Goal: Information Seeking & Learning: Learn about a topic

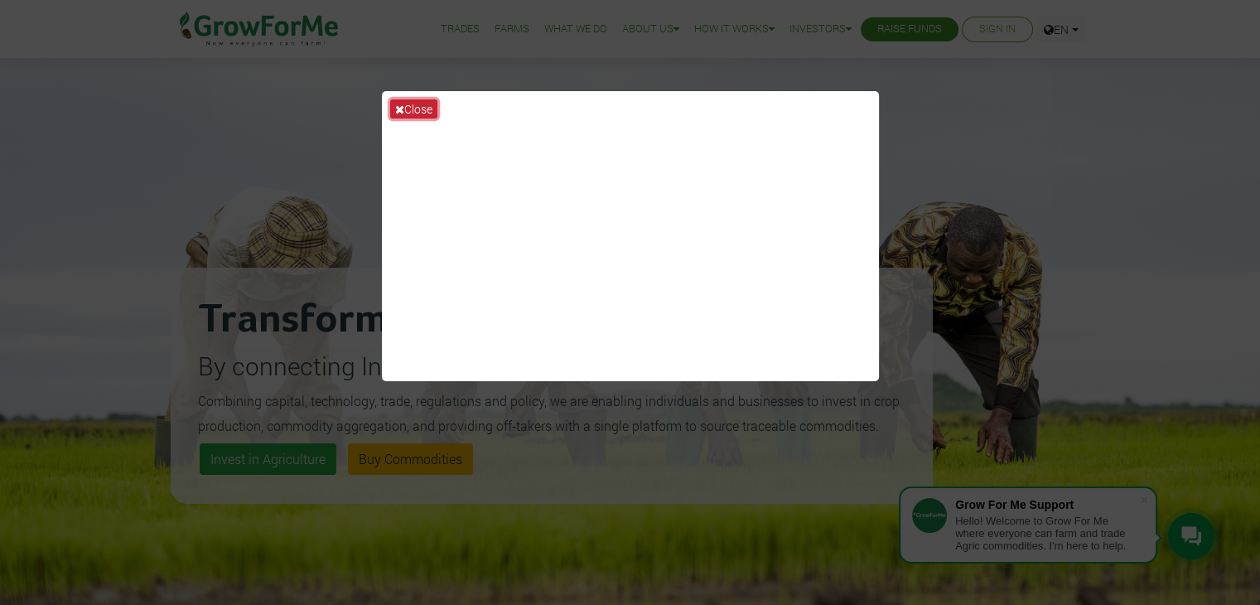
click at [403, 104] on icon at bounding box center [399, 110] width 9 height 12
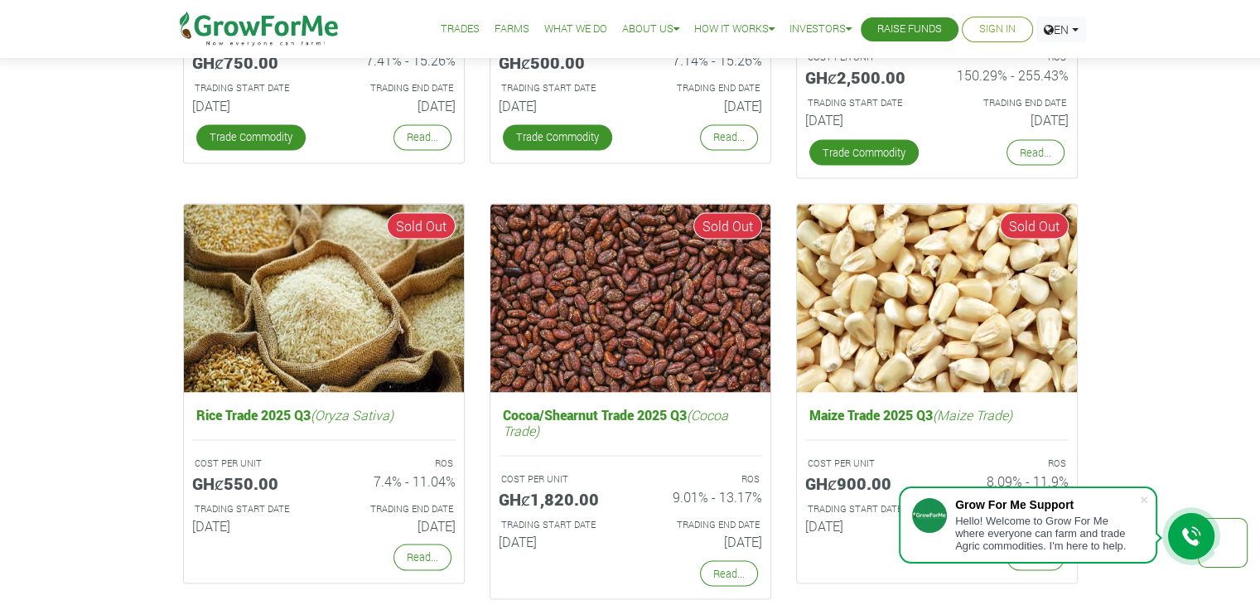
scroll to position [2997, 0]
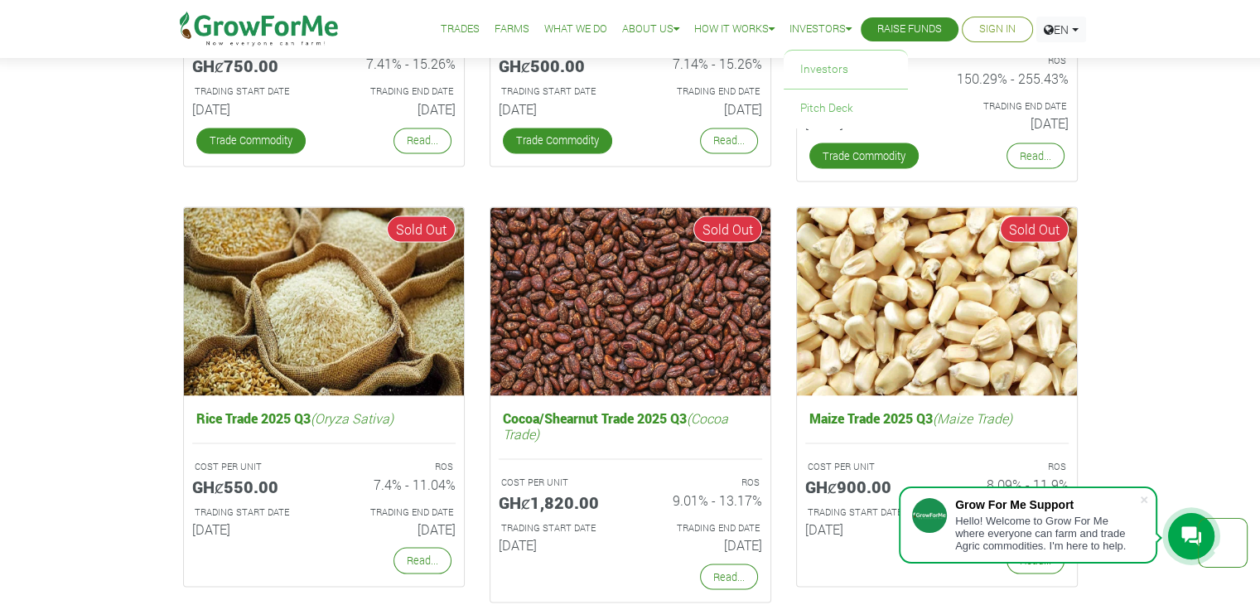
click at [830, 25] on link "Investors" at bounding box center [820, 29] width 62 height 17
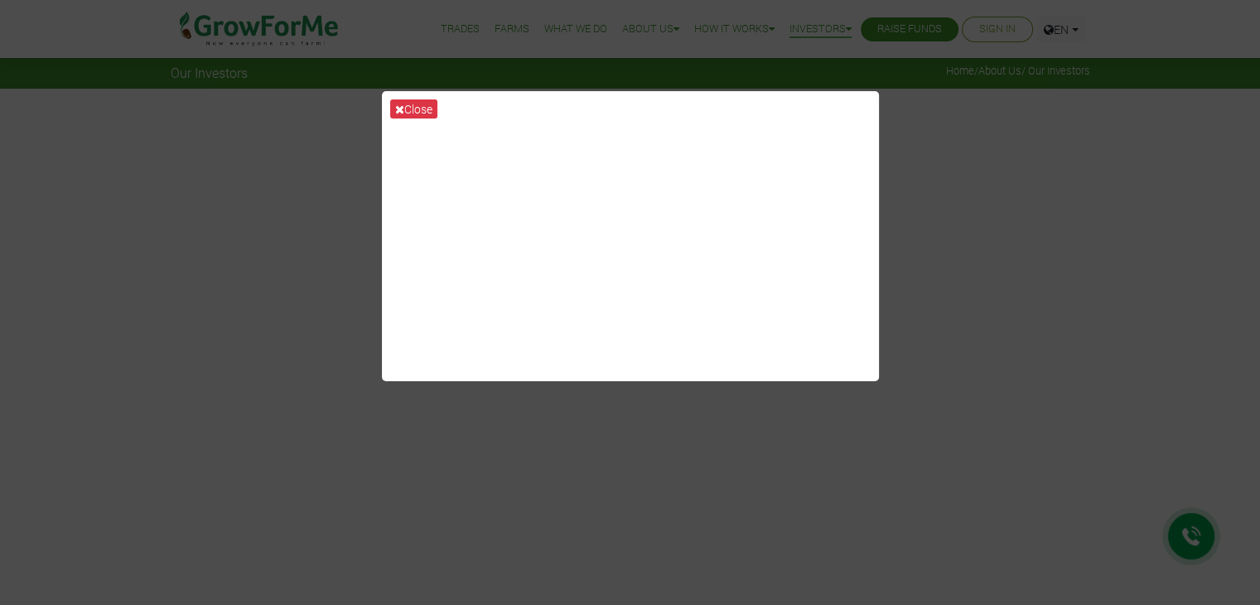
drag, startPoint x: 680, startPoint y: 450, endPoint x: 574, endPoint y: 427, distance: 108.5
click at [574, 427] on div "Close" at bounding box center [630, 302] width 1260 height 605
click at [396, 104] on icon at bounding box center [399, 110] width 9 height 12
